Goal: Transaction & Acquisition: Purchase product/service

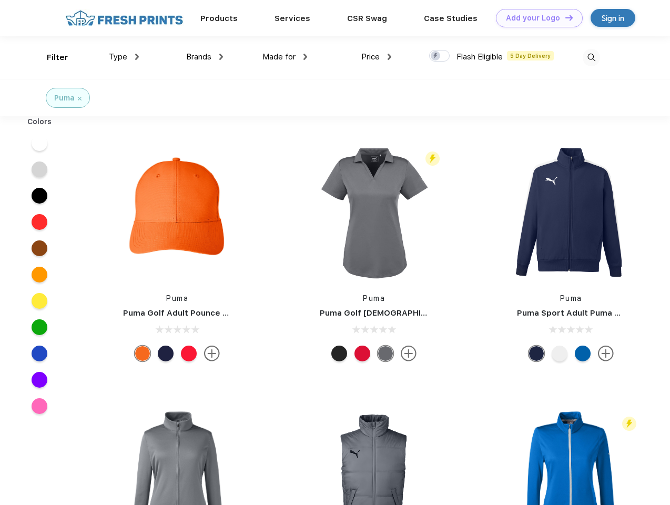
click at [535, 18] on link "Add your Logo Design Tool" at bounding box center [539, 18] width 87 height 18
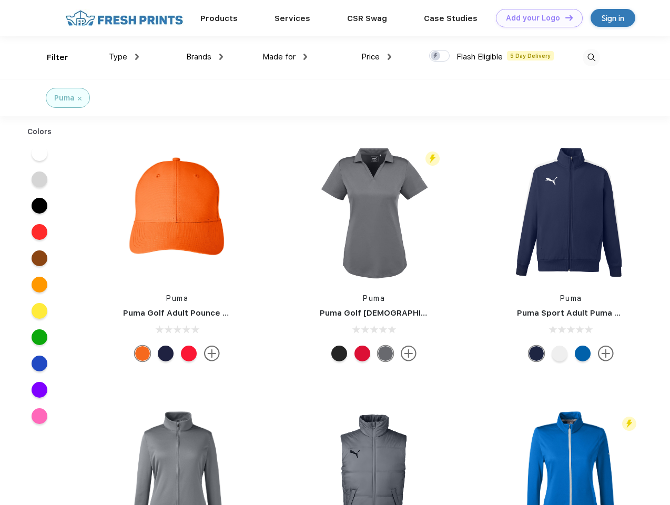
click at [0, 0] on div "Design Tool" at bounding box center [0, 0] width 0 height 0
click at [564, 17] on link "Add your Logo Design Tool" at bounding box center [539, 18] width 87 height 18
click at [50, 57] on div "Filter" at bounding box center [58, 58] width 22 height 12
click at [124, 57] on span "Type" at bounding box center [118, 56] width 18 height 9
click at [205, 57] on span "Brands" at bounding box center [198, 56] width 25 height 9
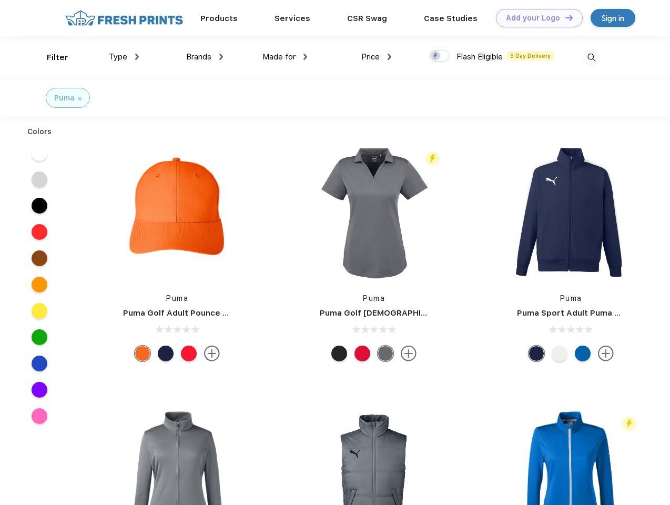
click at [285, 57] on span "Made for" at bounding box center [278, 56] width 33 height 9
click at [377, 57] on span "Price" at bounding box center [370, 56] width 18 height 9
click at [440, 56] on div at bounding box center [439, 56] width 21 height 12
click at [436, 56] on input "checkbox" at bounding box center [432, 52] width 7 height 7
click at [591, 57] on img at bounding box center [591, 57] width 17 height 17
